Goal: Information Seeking & Learning: Understand process/instructions

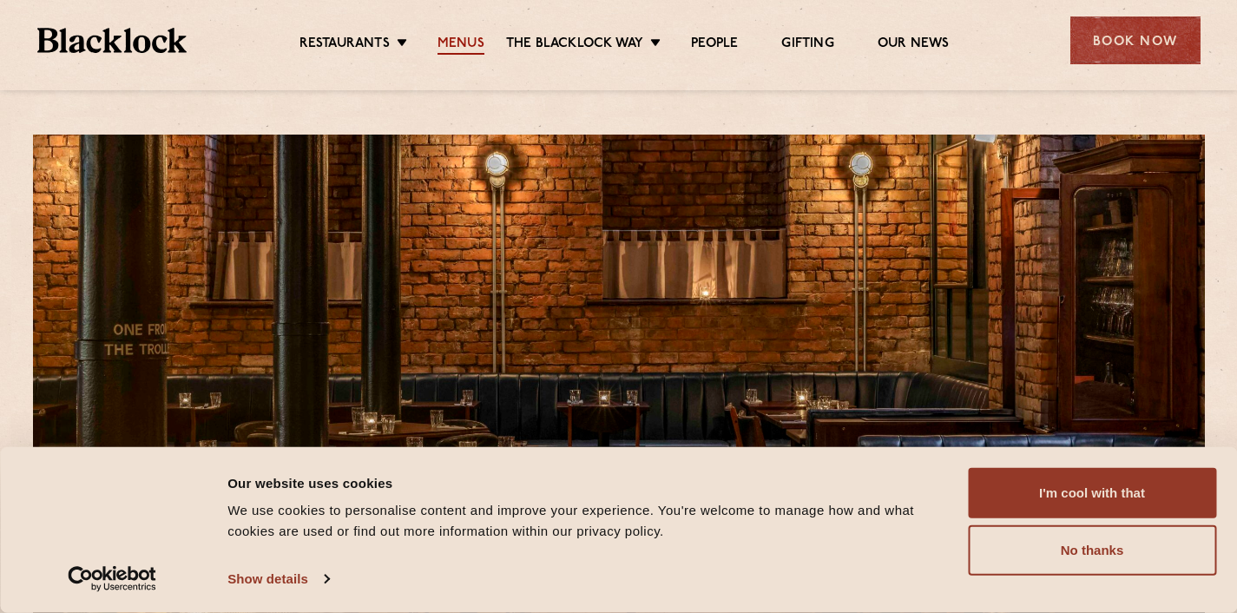
click at [465, 39] on link "Menus" at bounding box center [460, 45] width 47 height 19
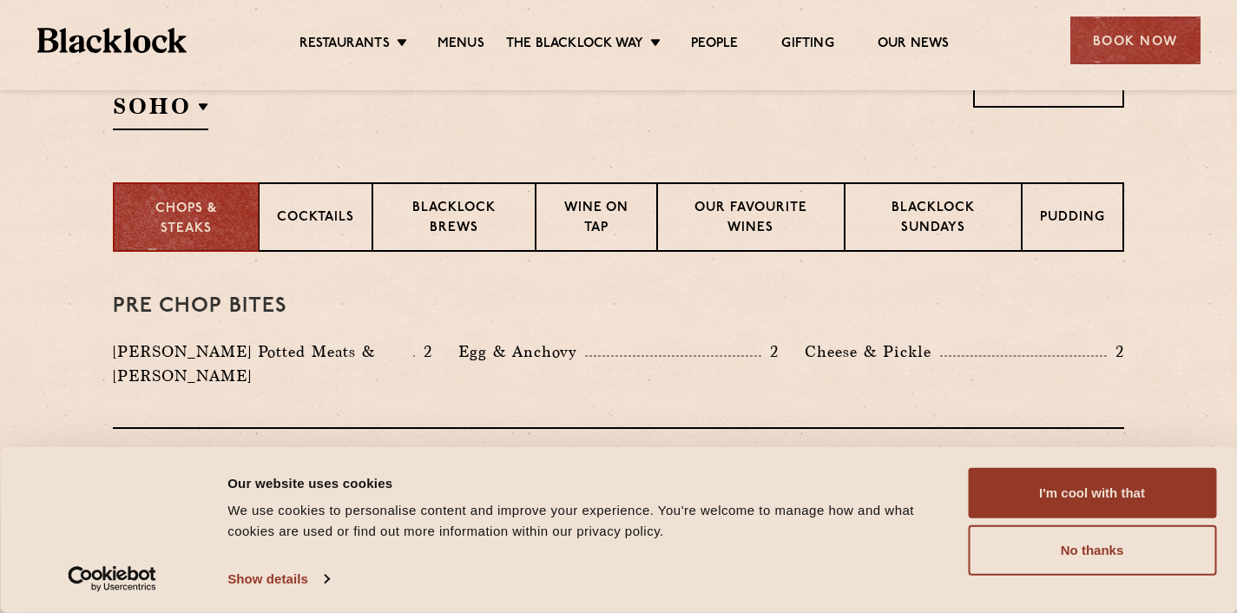
scroll to position [679, 0]
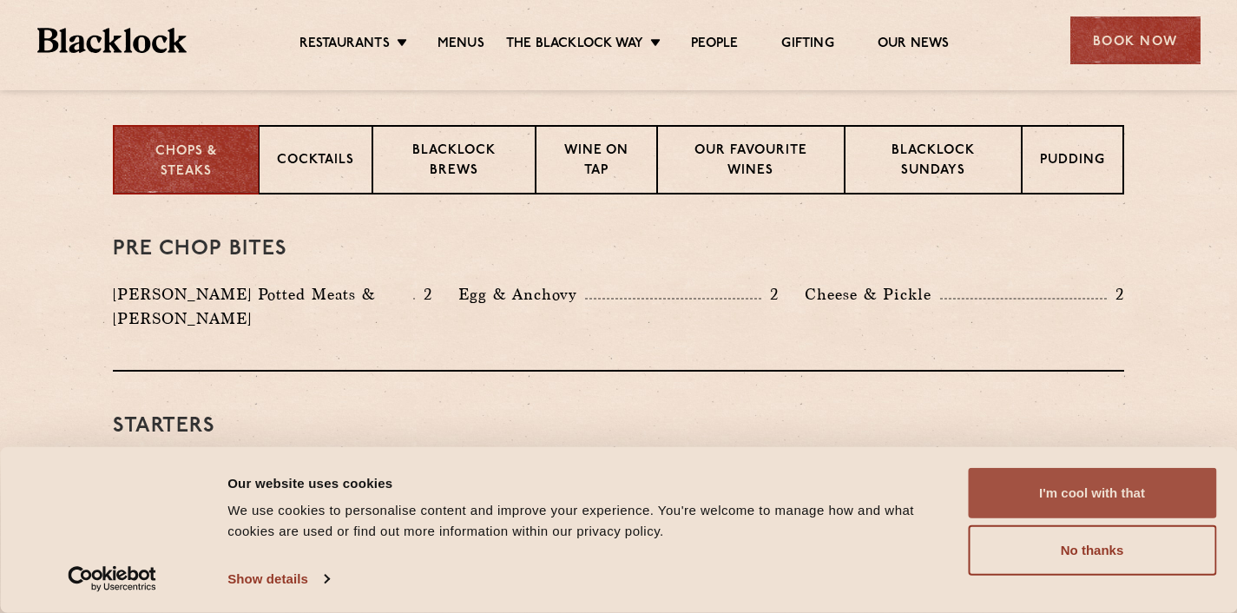
click at [1066, 480] on button "I'm cool with that" at bounding box center [1092, 493] width 248 height 50
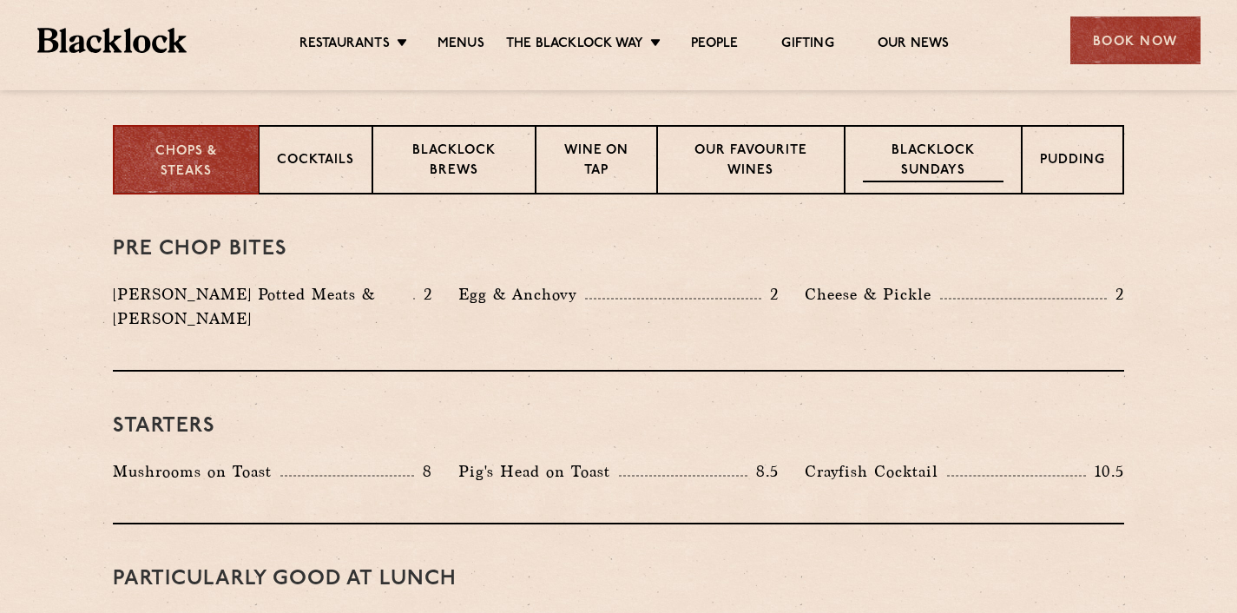
click at [901, 143] on p "Blacklock Sundays" at bounding box center [933, 161] width 141 height 41
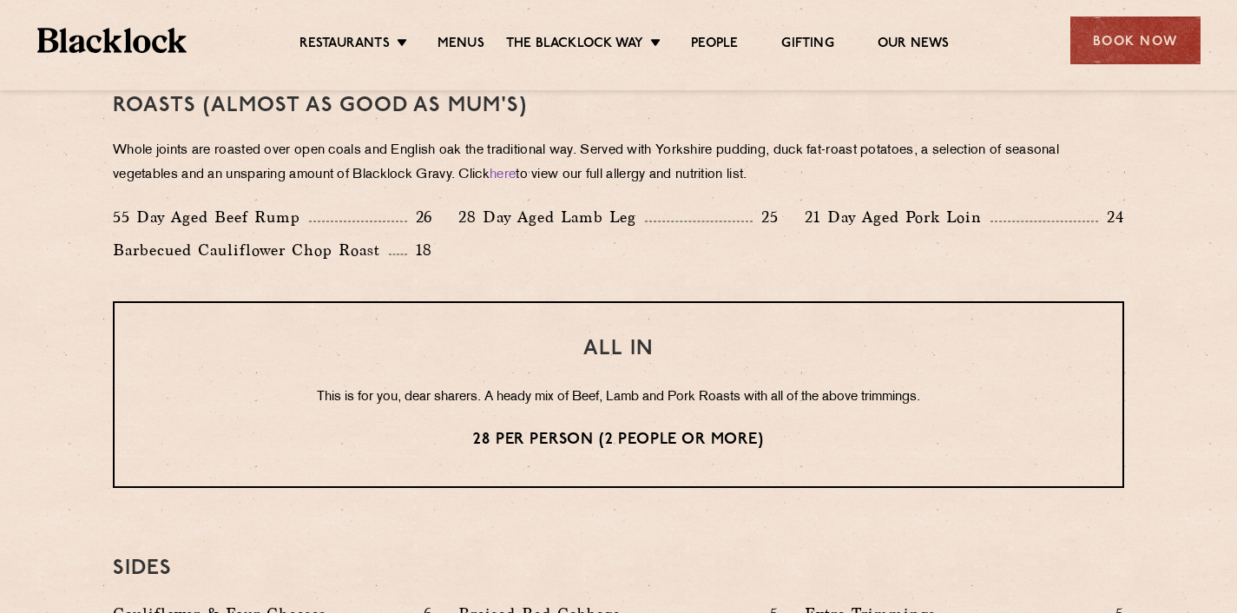
scroll to position [1338, 0]
